Goal: Understand process/instructions

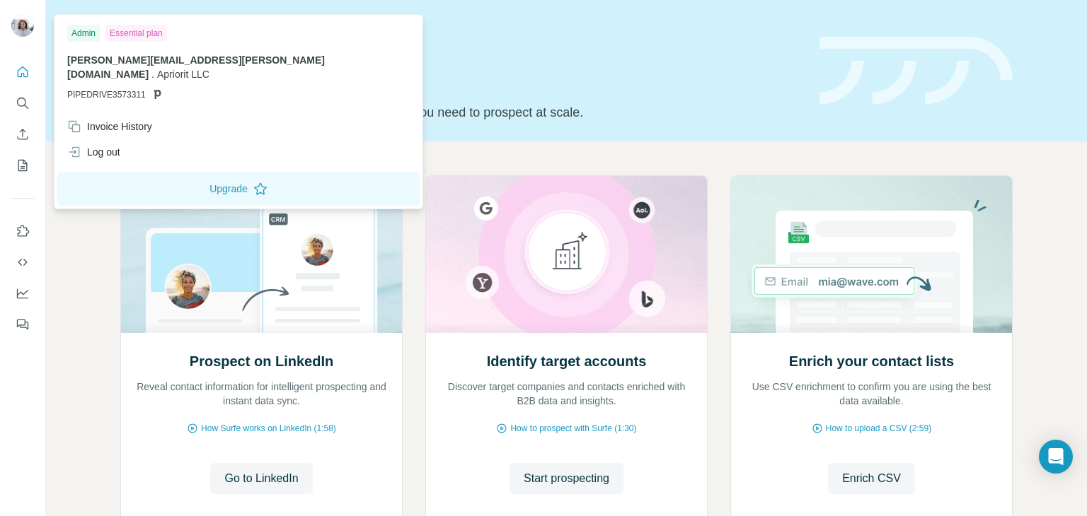
click at [23, 25] on img at bounding box center [22, 25] width 23 height 23
click at [120, 60] on span "[PERSON_NAME][EMAIL_ADDRESS][PERSON_NAME][DOMAIN_NAME]" at bounding box center [196, 66] width 258 height 25
click at [133, 25] on div "Essential plan" at bounding box center [136, 33] width 62 height 17
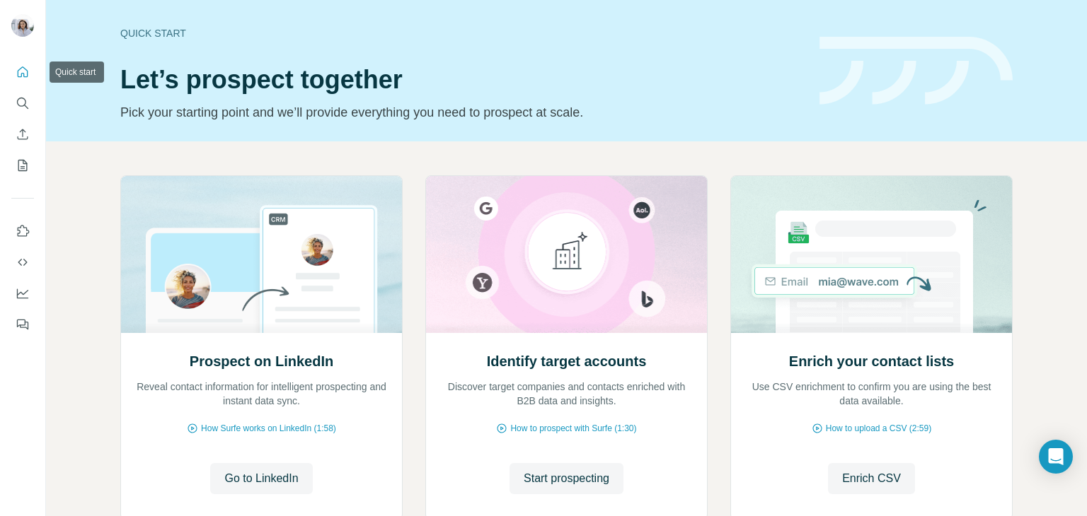
click at [28, 71] on icon "Quick start" at bounding box center [23, 72] width 14 height 14
click at [28, 74] on icon "Quick start" at bounding box center [23, 72] width 14 height 14
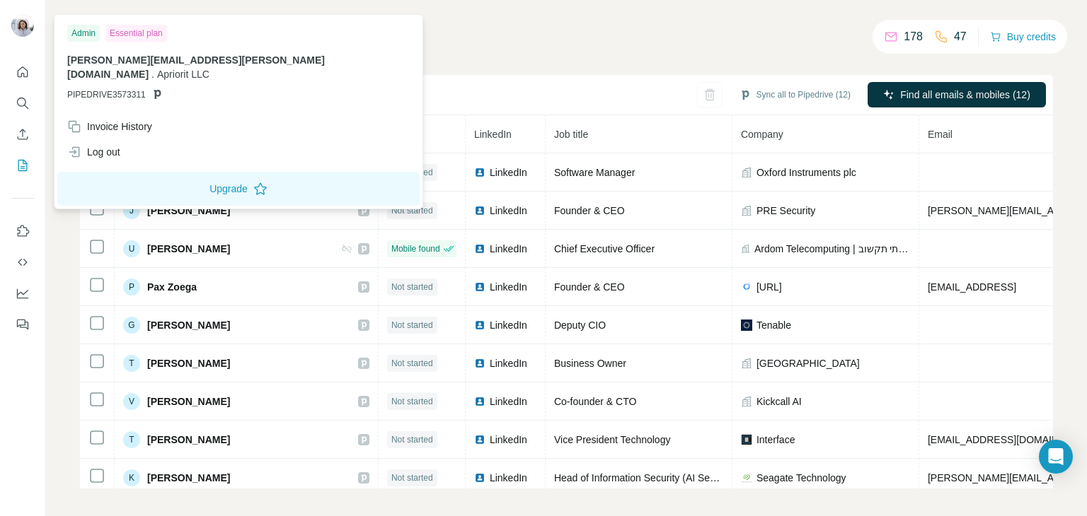
click at [21, 27] on img at bounding box center [22, 25] width 23 height 23
click at [492, 91] on div "Sync all to Pipedrive (12) Find all emails & mobiles (12)" at bounding box center [566, 95] width 973 height 40
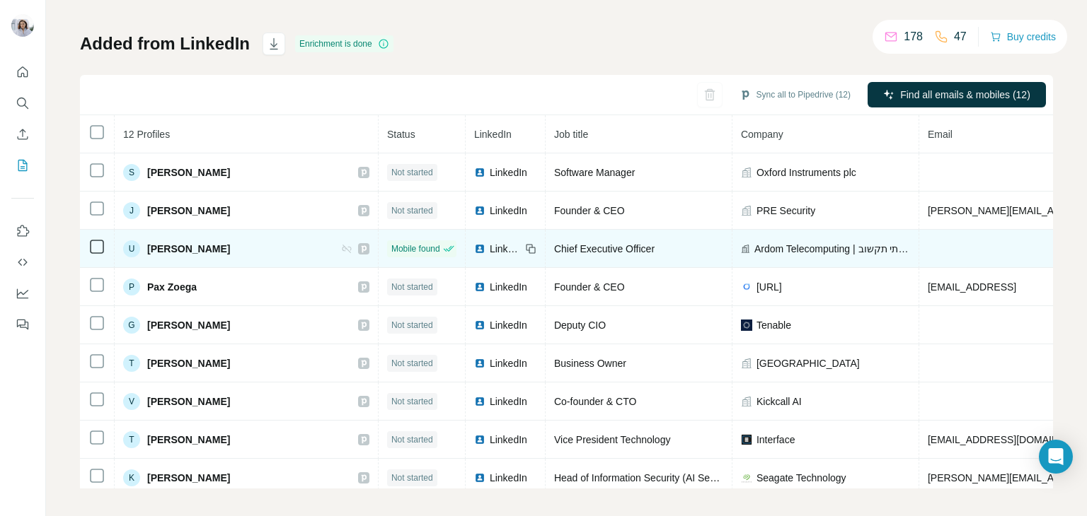
scroll to position [71, 0]
